Goal: Task Accomplishment & Management: Use online tool/utility

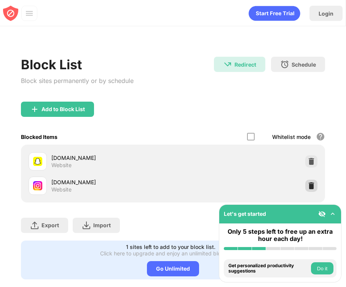
click at [311, 188] on img at bounding box center [312, 186] width 8 height 8
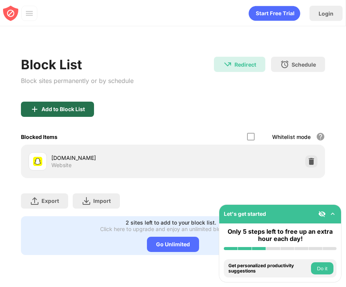
click at [73, 111] on div "Add to Block List" at bounding box center [63, 109] width 43 height 6
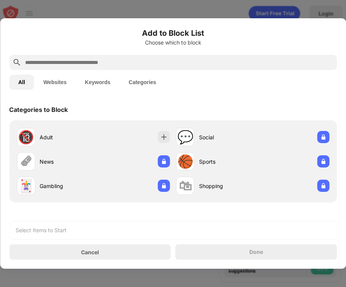
click at [100, 63] on input "text" at bounding box center [179, 62] width 310 height 9
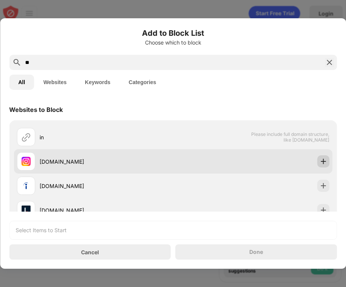
type input "**"
click at [323, 160] on img at bounding box center [324, 162] width 8 height 8
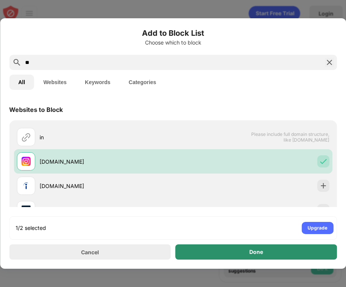
click at [313, 256] on div "Done" at bounding box center [257, 252] width 162 height 15
